Goal: Task Accomplishment & Management: Manage account settings

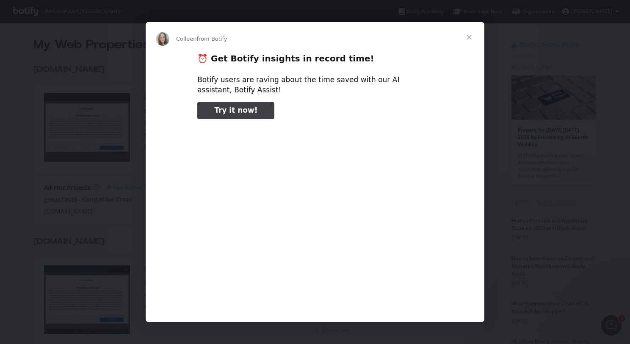
click at [468, 36] on span "Close" at bounding box center [469, 37] width 30 height 30
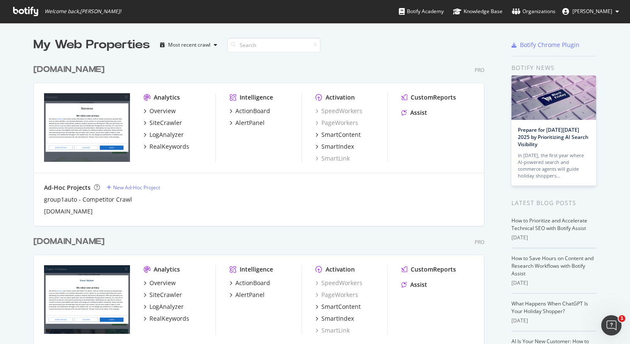
click at [70, 73] on div "[DOMAIN_NAME]" at bounding box center [68, 70] width 71 height 12
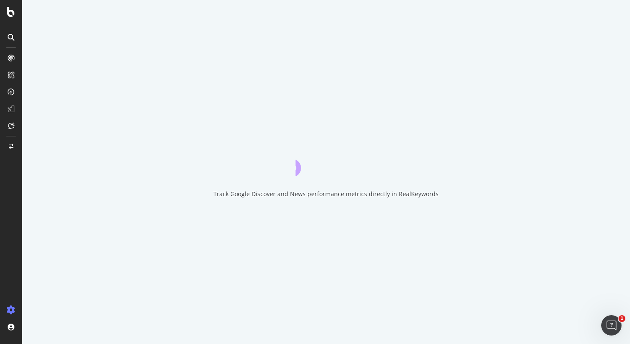
click at [77, 105] on div "Track Google Discover and News performance metrics directly in RealKeywords" at bounding box center [326, 172] width 608 height 344
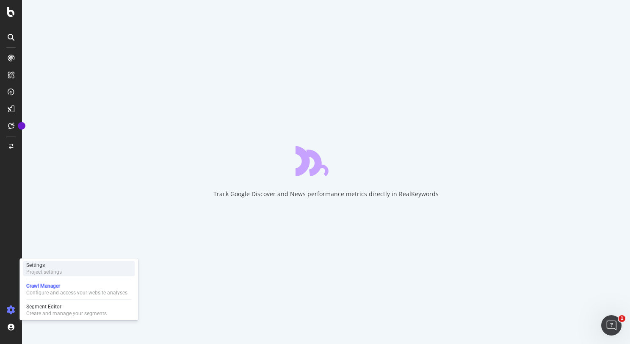
click at [71, 269] on div "Settings Project settings" at bounding box center [79, 268] width 112 height 15
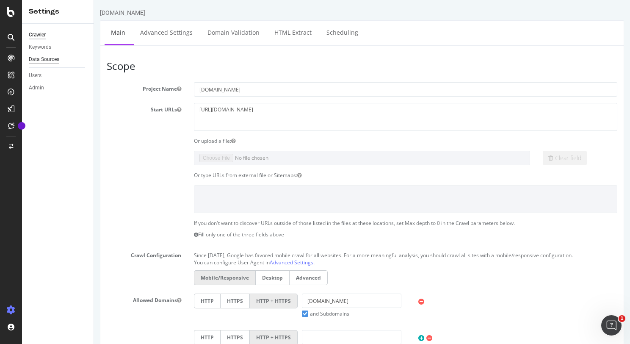
click at [49, 57] on div "Data Sources" at bounding box center [44, 59] width 30 height 9
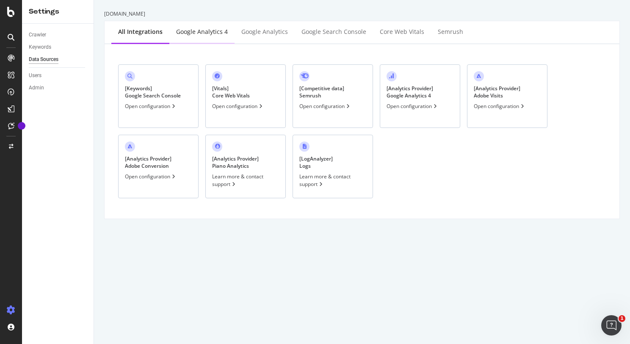
click at [204, 36] on div "Google Analytics 4" at bounding box center [202, 32] width 52 height 8
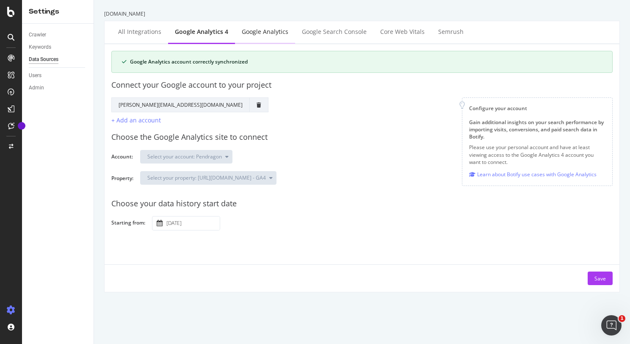
click at [272, 28] on div "Google Analytics" at bounding box center [265, 32] width 47 height 8
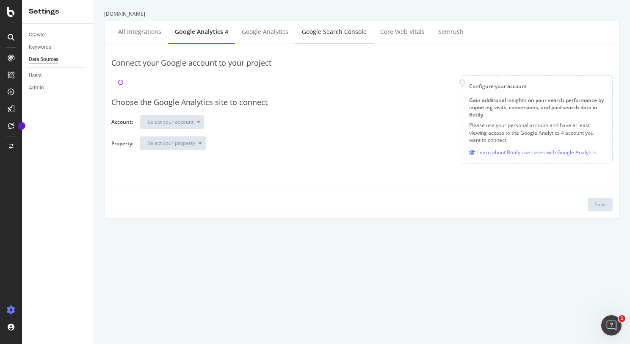
click at [336, 26] on div "Google Search Console" at bounding box center [334, 32] width 78 height 23
click at [403, 37] on div "Core Web Vitals" at bounding box center [402, 32] width 58 height 23
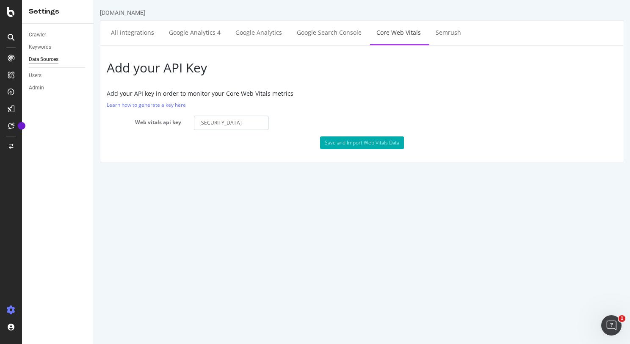
scroll to position [0, 49]
drag, startPoint x: 225, startPoint y: 122, endPoint x: 285, endPoint y: 122, distance: 60.5
click at [285, 122] on div "Web vitals api key [SECURITY_DATA]" at bounding box center [361, 123] width 523 height 14
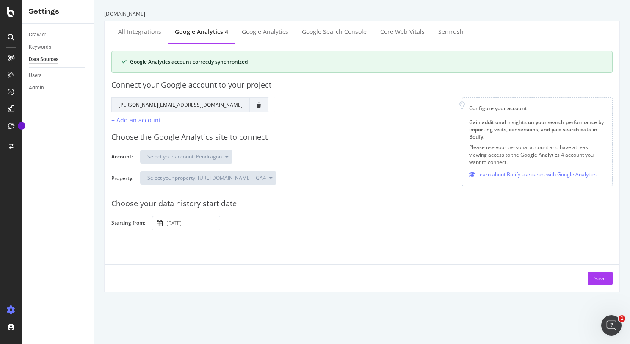
click at [185, 222] on input "[DATE]" at bounding box center [192, 223] width 55 height 14
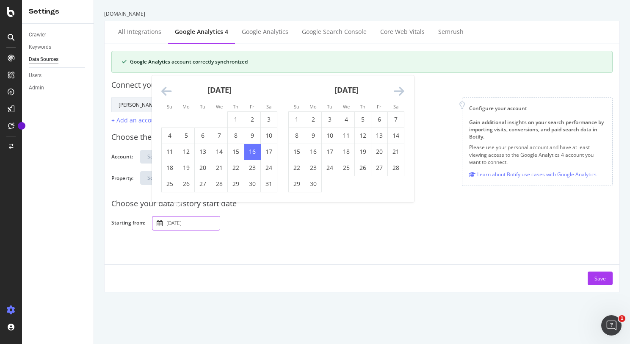
click at [169, 93] on icon "Move backward to switch to the previous month." at bounding box center [166, 92] width 11 height 12
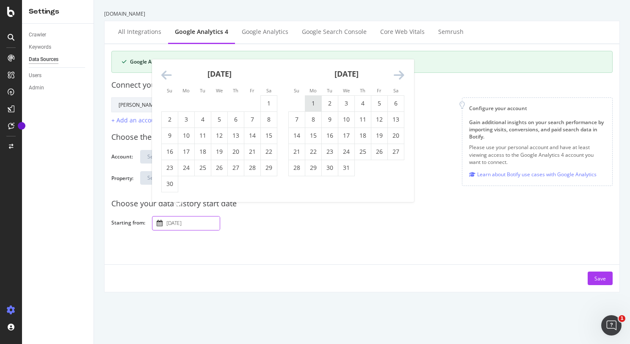
click at [317, 103] on td "1" at bounding box center [313, 103] width 17 height 16
type input "[DATE]"
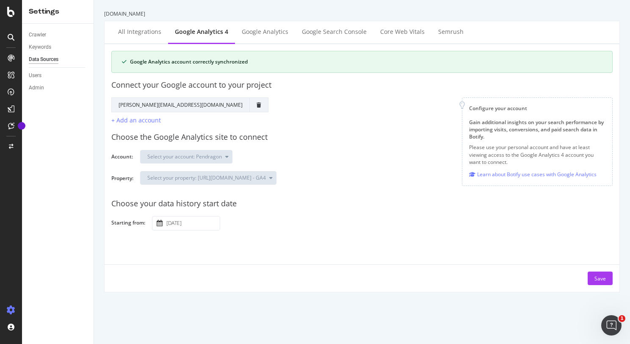
click at [353, 225] on div "[DATE] Navigate forward to interact with the calendar and select a date. Press …" at bounding box center [379, 223] width 454 height 15
click at [596, 281] on div "Save" at bounding box center [599, 278] width 11 height 7
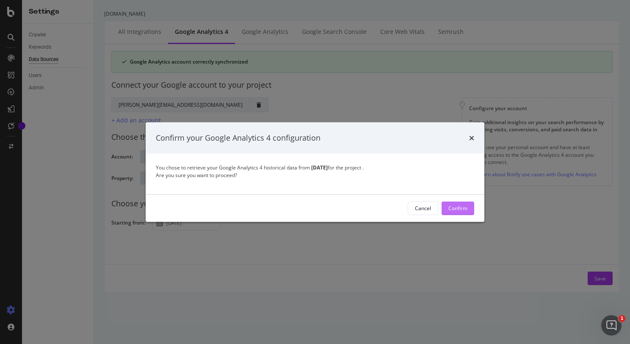
click at [454, 210] on div "Confirm" at bounding box center [457, 208] width 19 height 7
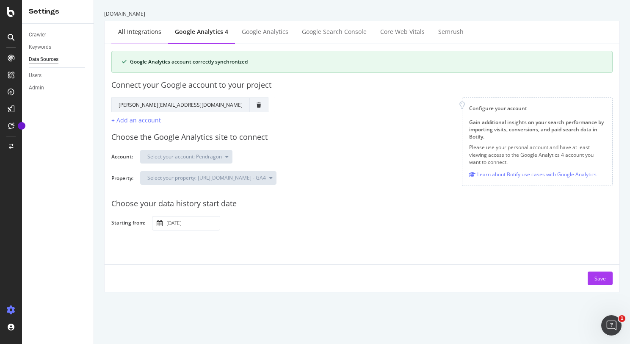
click at [136, 29] on div "All integrations" at bounding box center [139, 32] width 43 height 8
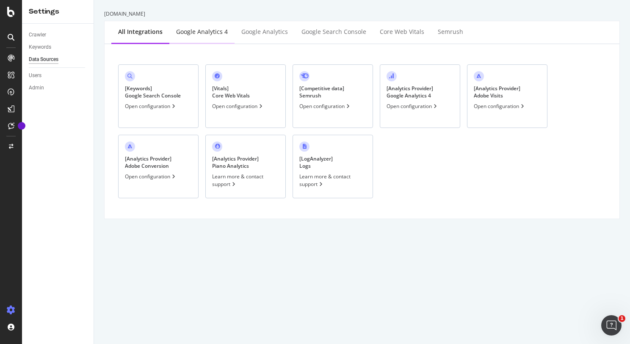
click at [185, 32] on div "Google Analytics 4" at bounding box center [202, 32] width 52 height 8
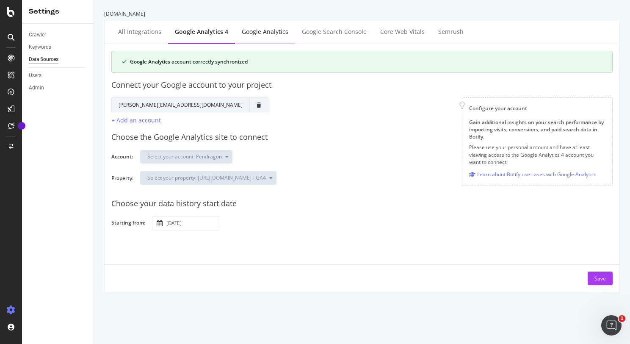
click at [272, 28] on div "Google Analytics" at bounding box center [265, 32] width 47 height 8
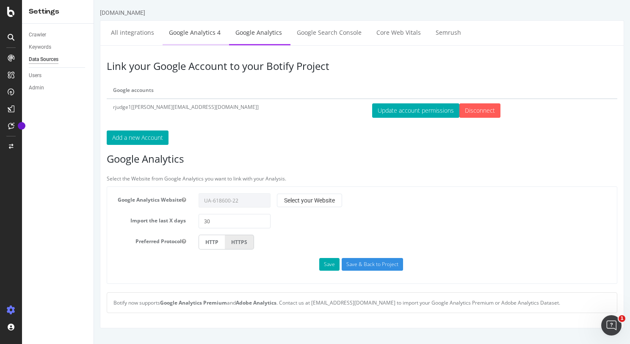
click at [199, 30] on link "Google Analytics 4" at bounding box center [195, 32] width 64 height 23
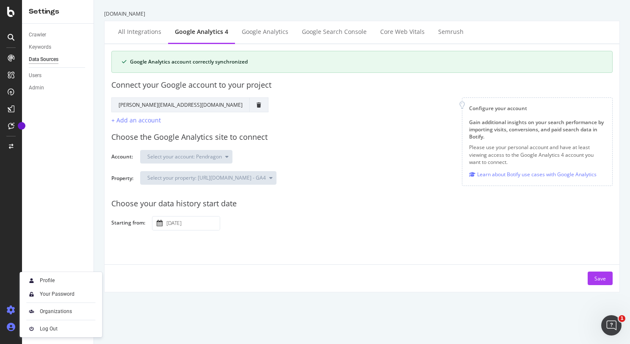
click at [10, 328] on icon at bounding box center [11, 327] width 8 height 8
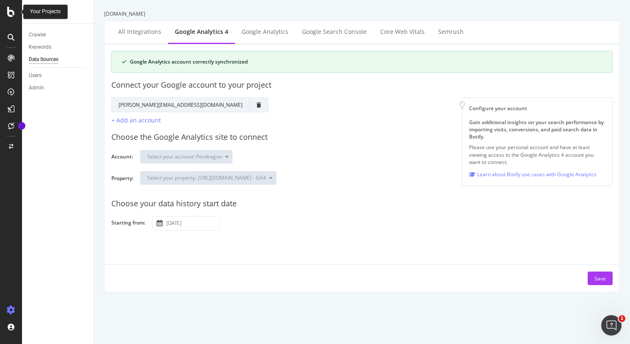
click at [15, 8] on div at bounding box center [11, 12] width 20 height 10
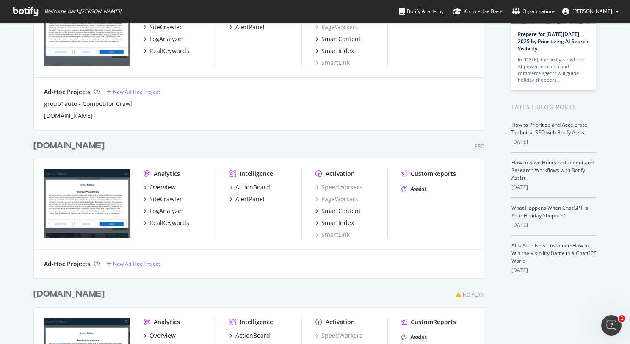
scroll to position [127, 0]
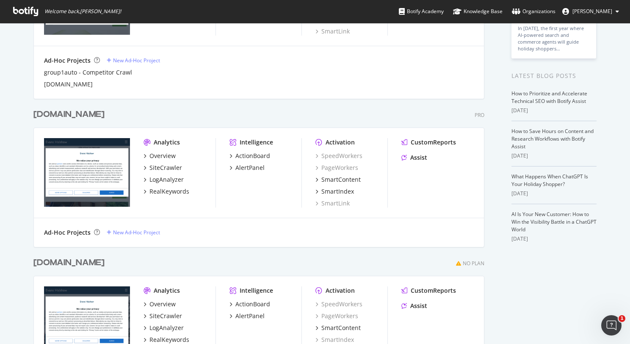
click at [67, 117] on div "[DOMAIN_NAME]" at bounding box center [68, 114] width 71 height 12
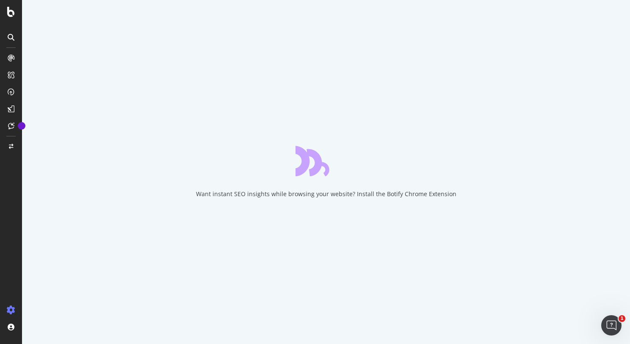
click at [10, 307] on icon at bounding box center [11, 310] width 8 height 8
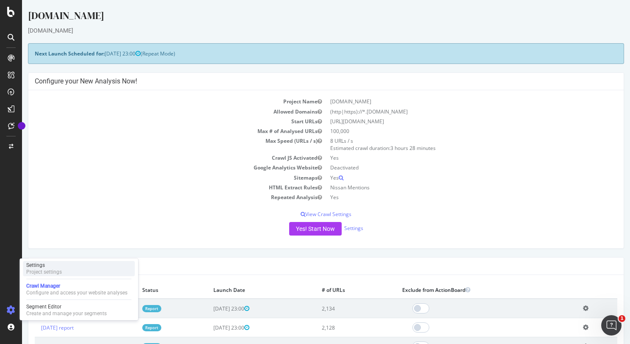
click at [61, 265] on div "Settings" at bounding box center [44, 265] width 36 height 7
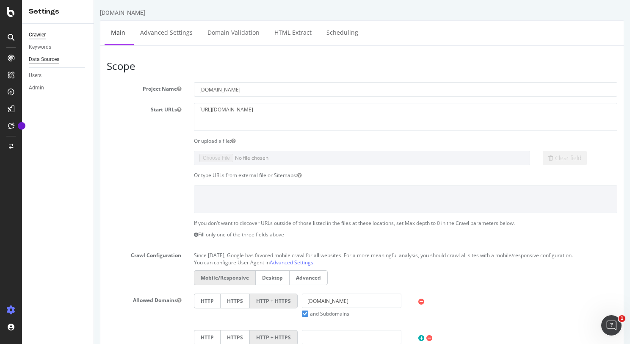
click at [53, 63] on div "Data Sources" at bounding box center [44, 59] width 30 height 9
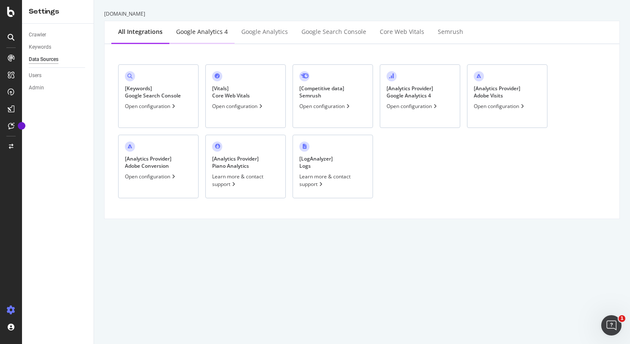
click at [203, 36] on div "Google Analytics 4" at bounding box center [202, 32] width 52 height 8
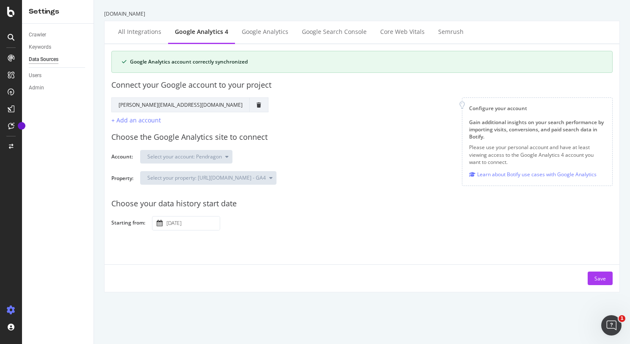
click at [194, 222] on input "[DATE]" at bounding box center [192, 223] width 55 height 14
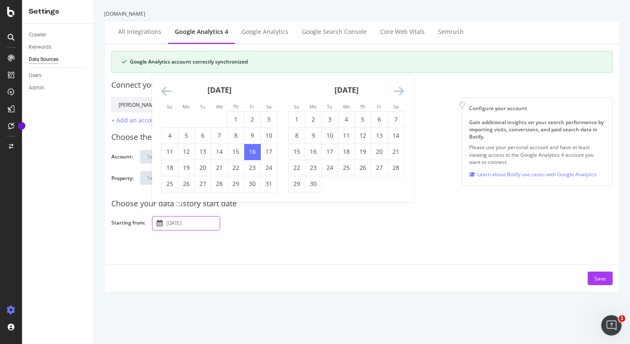
click at [165, 92] on icon "Move backward to switch to the previous month." at bounding box center [166, 92] width 11 height 12
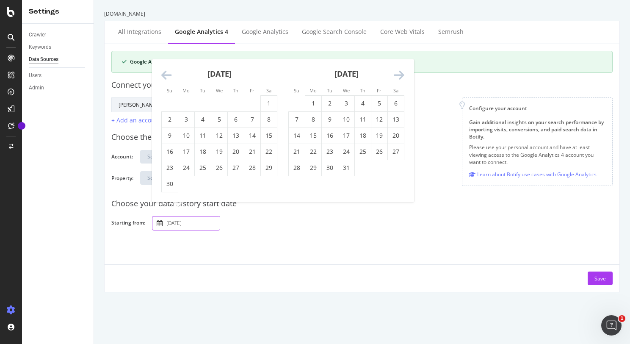
click at [165, 92] on div "Su Mo Tu We Th Fr Sa Su Mo Tu We Th Fr Sa [DATE] 1 2 3 4 5 6 7 8 9 10 11 12 13 …" at bounding box center [283, 130] width 262 height 143
click at [165, 92] on li "Su" at bounding box center [169, 90] width 17 height 8
click at [314, 101] on td "1" at bounding box center [313, 103] width 17 height 16
type input "[DATE]"
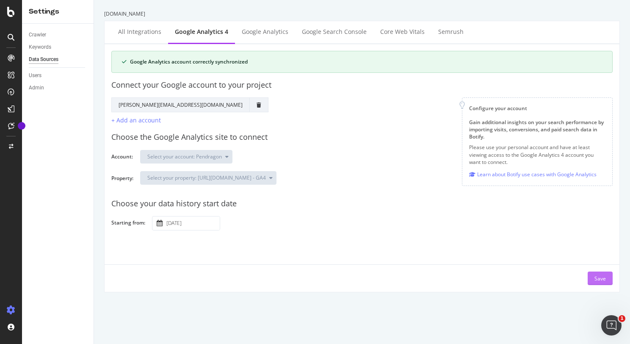
click at [598, 279] on div "Save" at bounding box center [599, 278] width 11 height 7
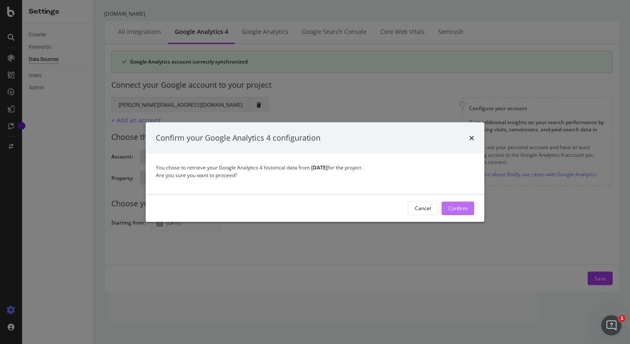
click at [465, 203] on div "Confirm" at bounding box center [457, 208] width 19 height 13
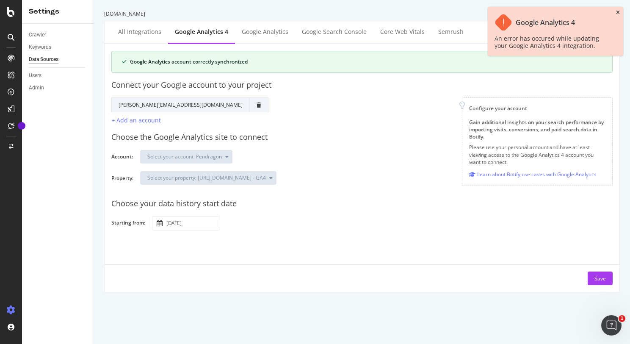
click at [619, 14] on icon "close toast" at bounding box center [618, 12] width 4 height 5
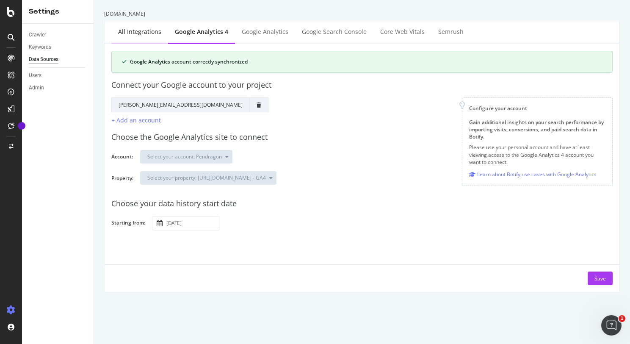
click at [135, 26] on div "All integrations" at bounding box center [139, 32] width 57 height 23
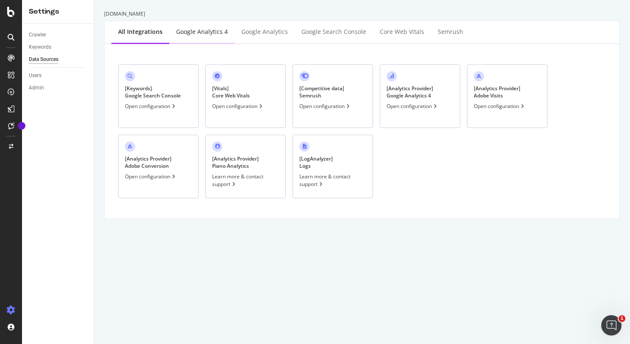
click at [191, 29] on div "Google Analytics 4" at bounding box center [202, 32] width 52 height 8
